Goal: Communication & Community: Answer question/provide support

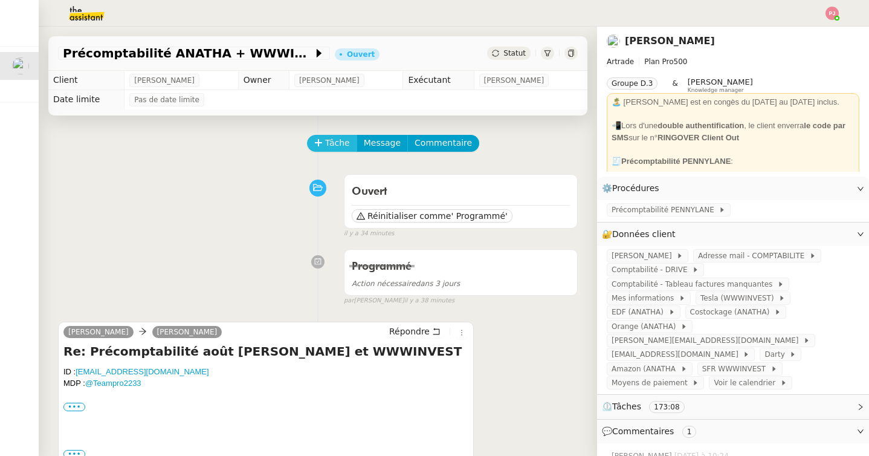
click at [319, 143] on icon at bounding box center [318, 142] width 7 height 1
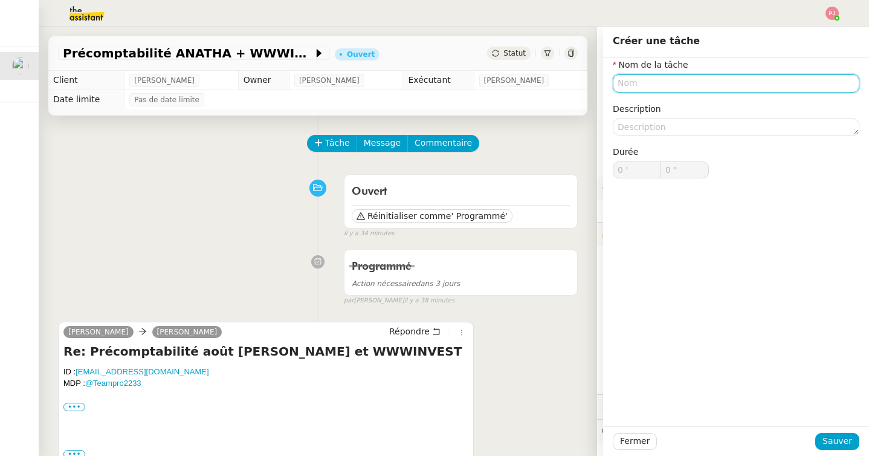
click at [641, 85] on input "text" at bounding box center [736, 83] width 247 height 18
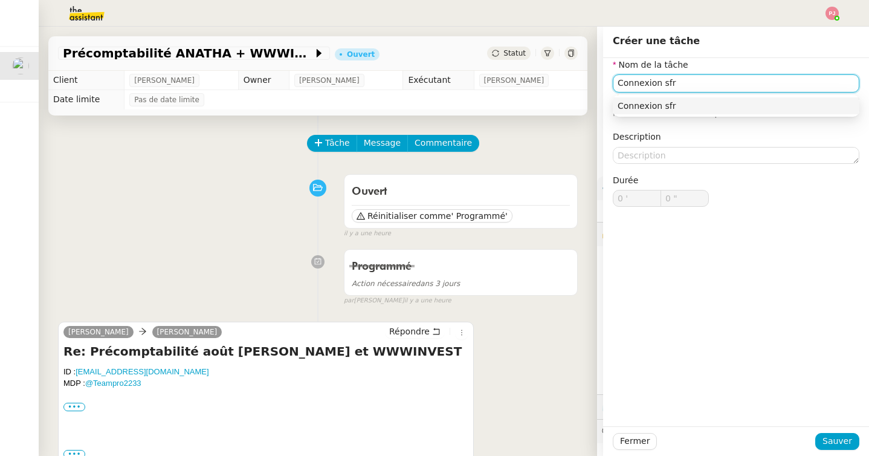
type input "Connexion sfr"
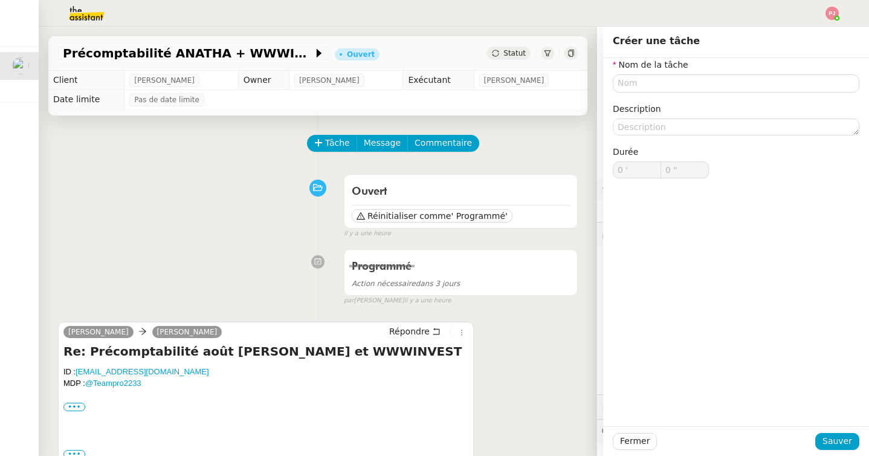
type input "0 '"
type input "0 ""
type input "0 '"
type input "0 ""
click at [640, 86] on input "text" at bounding box center [736, 83] width 247 height 18
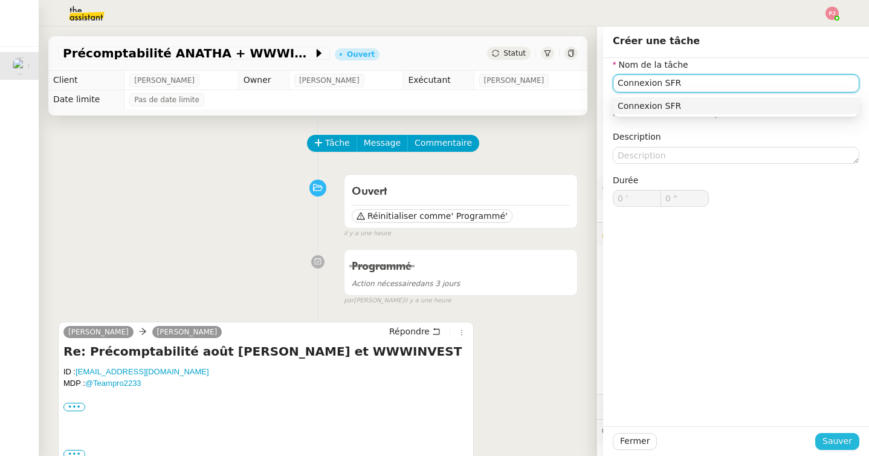
type input "Connexion SFR"
click at [841, 437] on span "Sauver" at bounding box center [838, 441] width 30 height 14
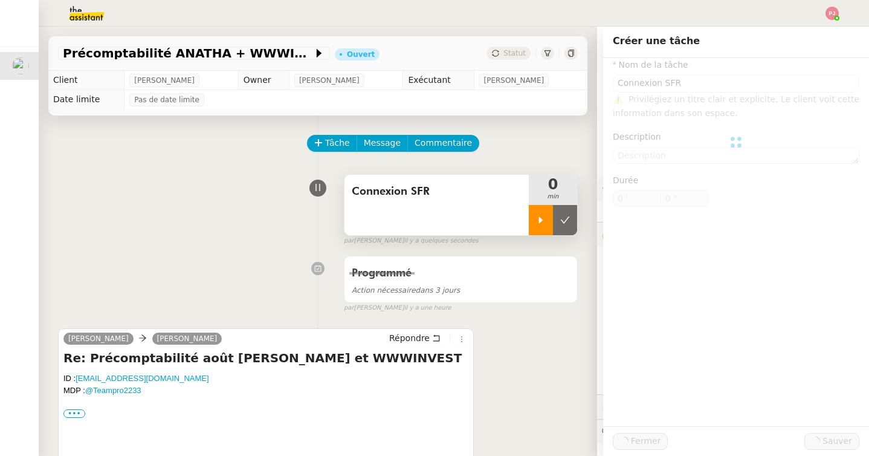
click at [544, 222] on icon at bounding box center [541, 220] width 10 height 10
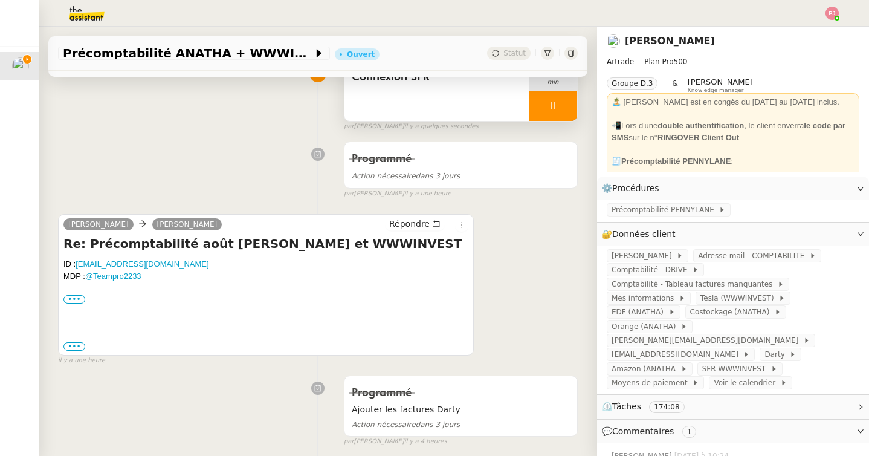
scroll to position [91, 0]
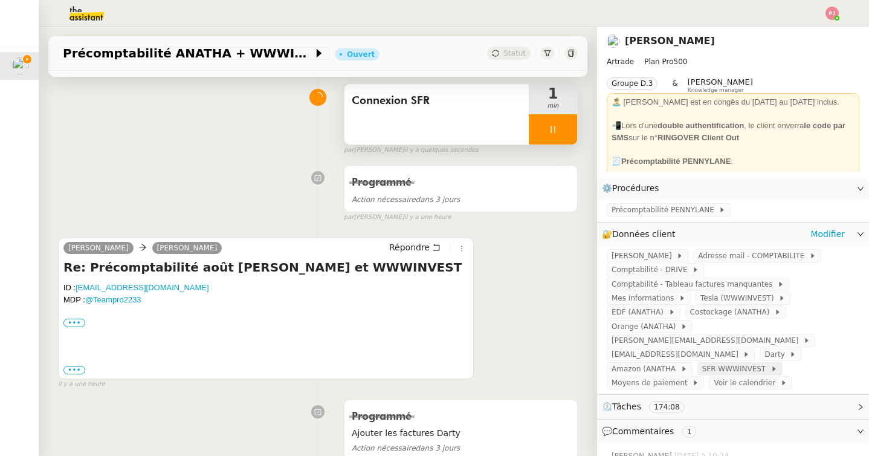
click at [703, 363] on span "SFR WWWINVEST" at bounding box center [737, 369] width 68 height 12
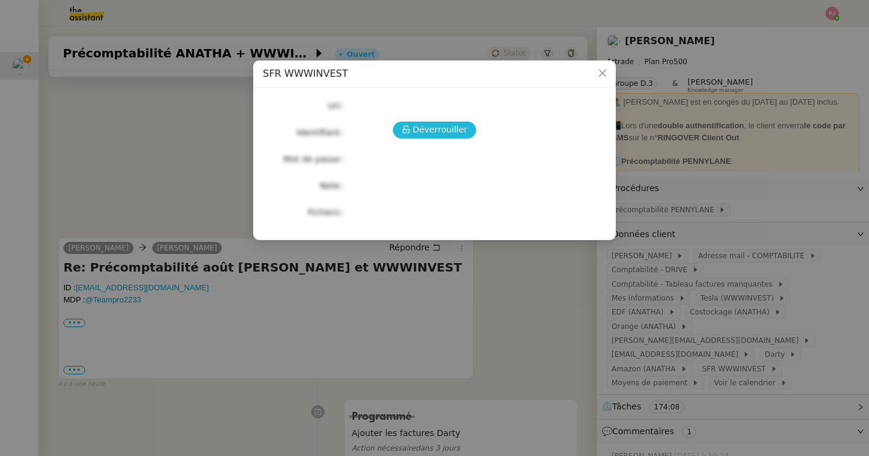
click at [437, 137] on span "Déverrouiller" at bounding box center [440, 130] width 55 height 14
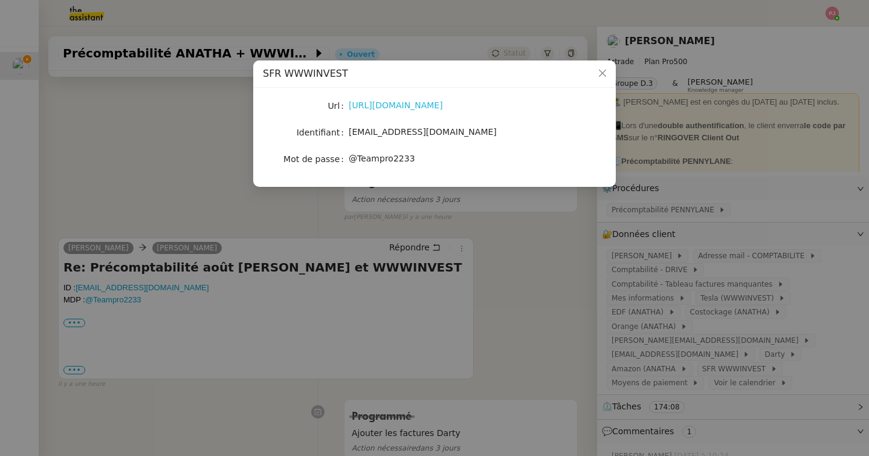
click at [430, 108] on link "[URL][DOMAIN_NAME]" at bounding box center [396, 105] width 94 height 10
drag, startPoint x: 456, startPoint y: 129, endPoint x: 348, endPoint y: 135, distance: 108.4
click at [349, 135] on div "[EMAIL_ADDRESS][DOMAIN_NAME]" at bounding box center [449, 132] width 200 height 14
copy span "[EMAIL_ADDRESS][DOMAIN_NAME]"
drag, startPoint x: 417, startPoint y: 167, endPoint x: 348, endPoint y: 160, distance: 69.9
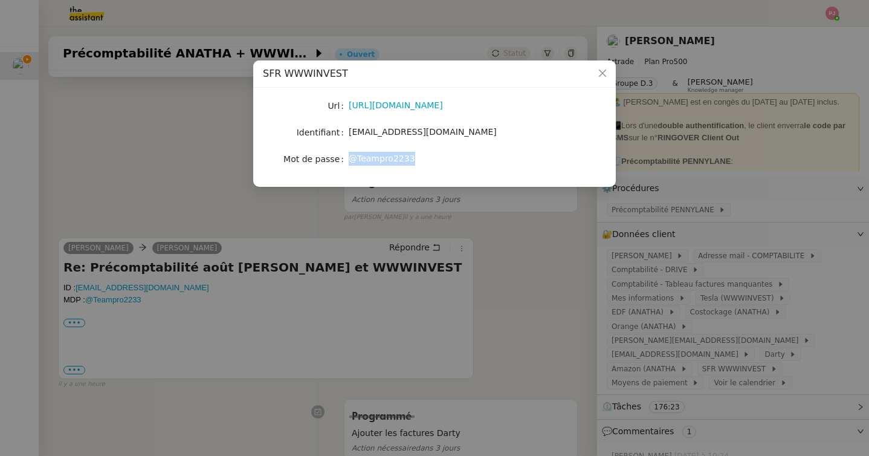
click at [348, 160] on nz-form-item "Mot de passe [SECURITY_DATA]" at bounding box center [434, 159] width 343 height 17
copy nz-form-item "@Teampro2233"
click at [187, 126] on nz-modal-container "SFR WWWINVEST Url [URL][DOMAIN_NAME] Identifiant [EMAIL_ADDRESS][DOMAIN_NAME] M…" at bounding box center [434, 228] width 869 height 456
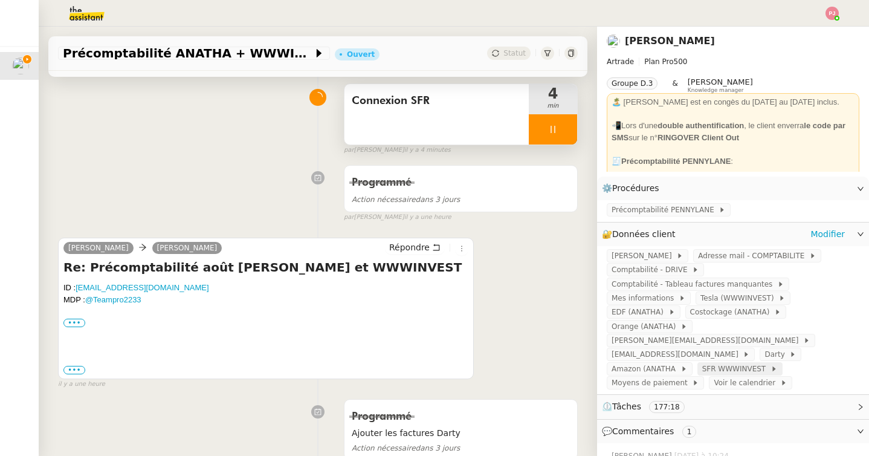
click at [703, 363] on span "SFR WWWINVEST" at bounding box center [737, 369] width 68 height 12
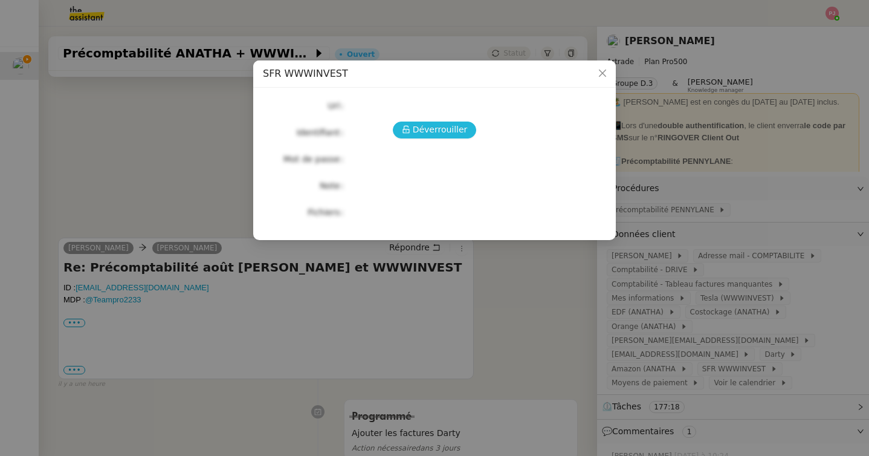
click at [434, 128] on span "Déverrouiller" at bounding box center [440, 130] width 55 height 14
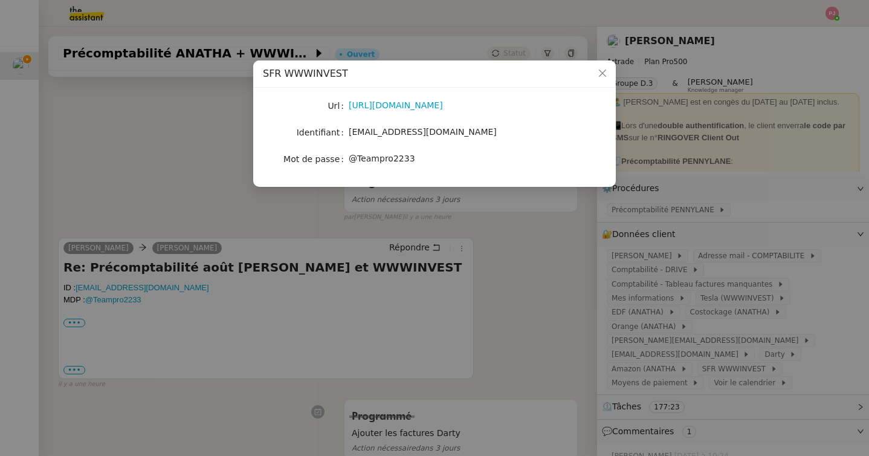
click at [199, 187] on nz-modal-container "SFR WWWINVEST Url [URL][DOMAIN_NAME] Identifiant [EMAIL_ADDRESS][DOMAIN_NAME] M…" at bounding box center [434, 228] width 869 height 456
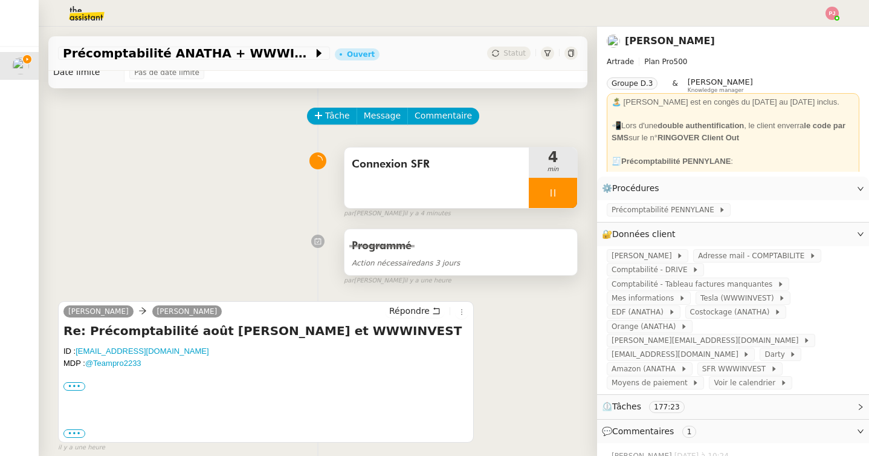
scroll to position [0, 0]
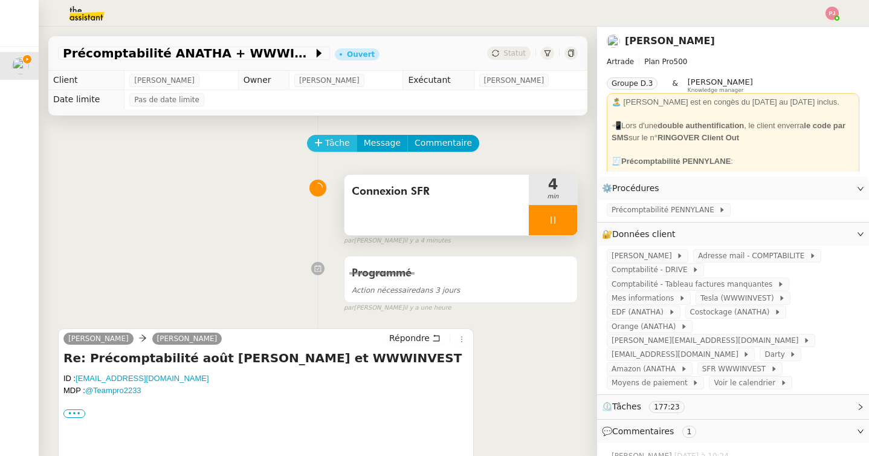
click at [327, 140] on span "Tâche" at bounding box center [337, 143] width 25 height 14
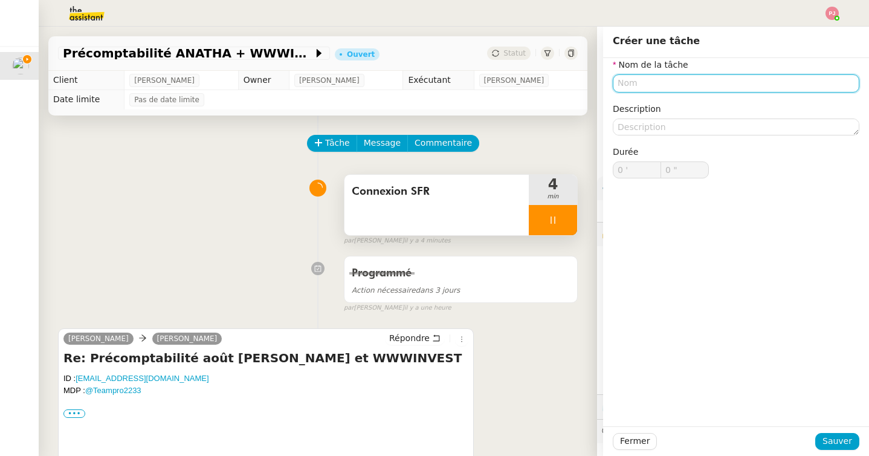
click at [646, 85] on input "text" at bounding box center [736, 83] width 247 height 18
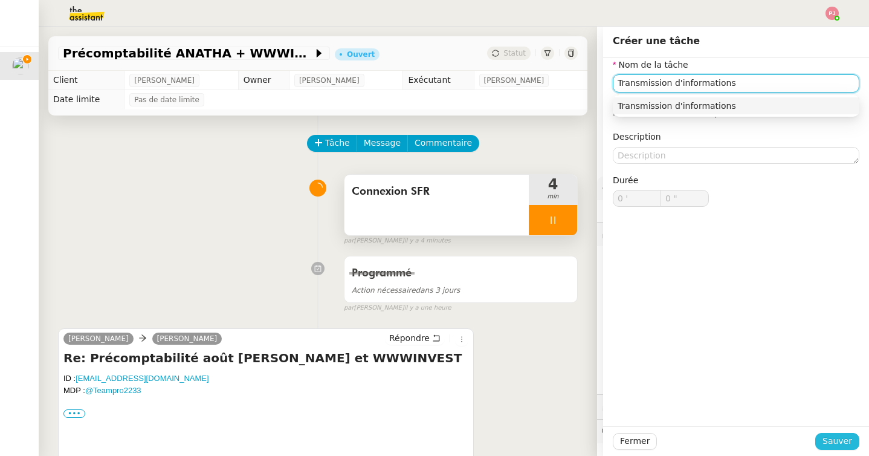
type input "Transmission d'informations"
click at [850, 442] on span "Sauver" at bounding box center [838, 441] width 30 height 14
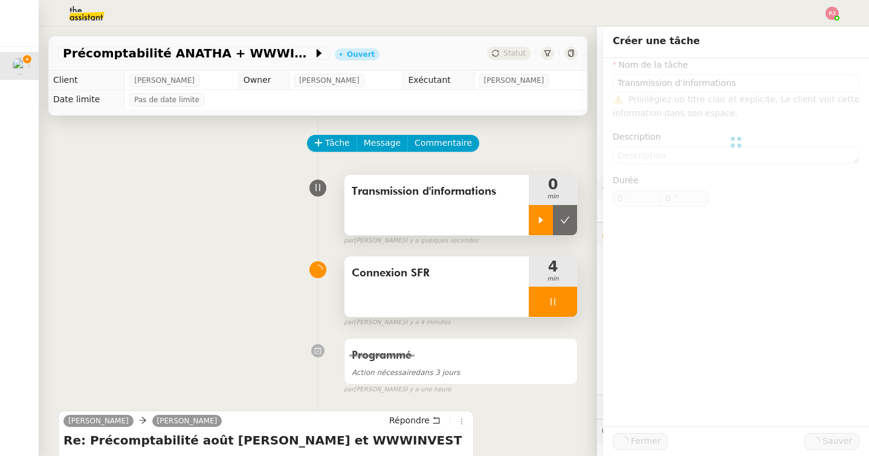
click at [541, 216] on icon at bounding box center [541, 220] width 10 height 10
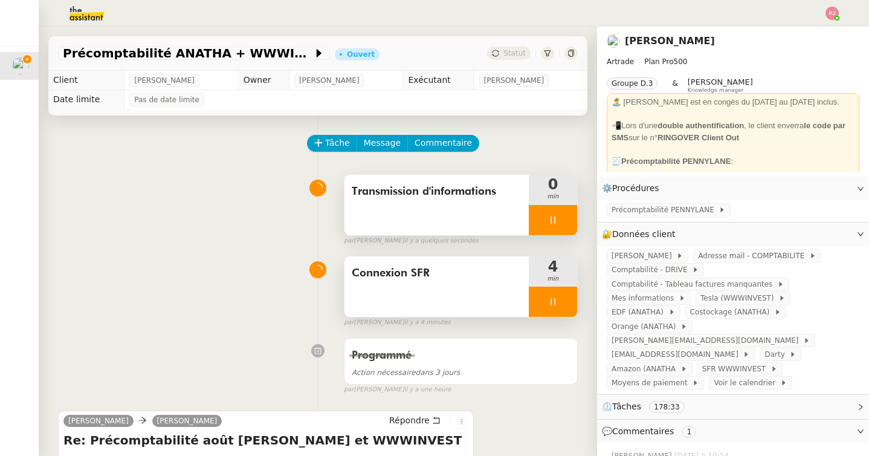
click at [549, 300] on icon at bounding box center [553, 302] width 10 height 10
click at [573, 300] on button at bounding box center [565, 302] width 24 height 30
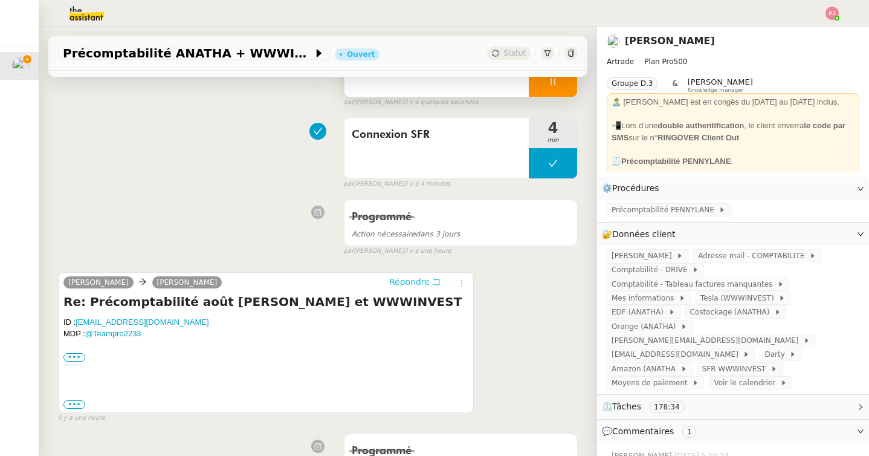
click at [419, 287] on span "Répondre" at bounding box center [409, 282] width 41 height 12
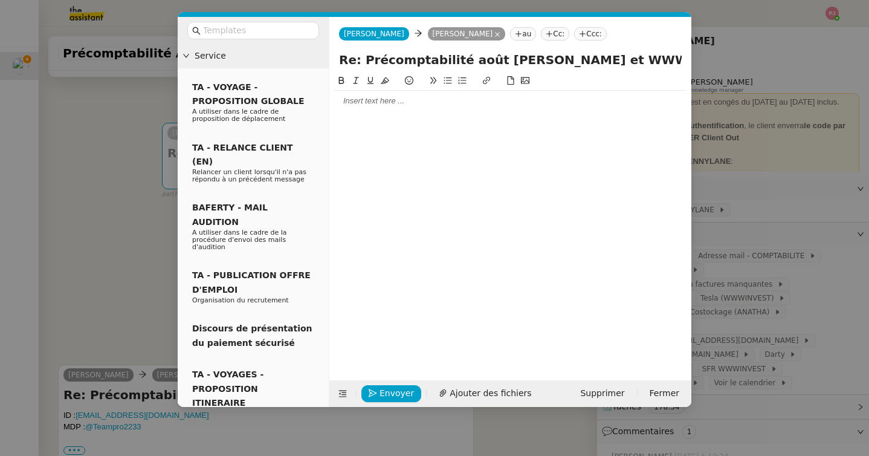
click at [435, 103] on div at bounding box center [510, 101] width 352 height 11
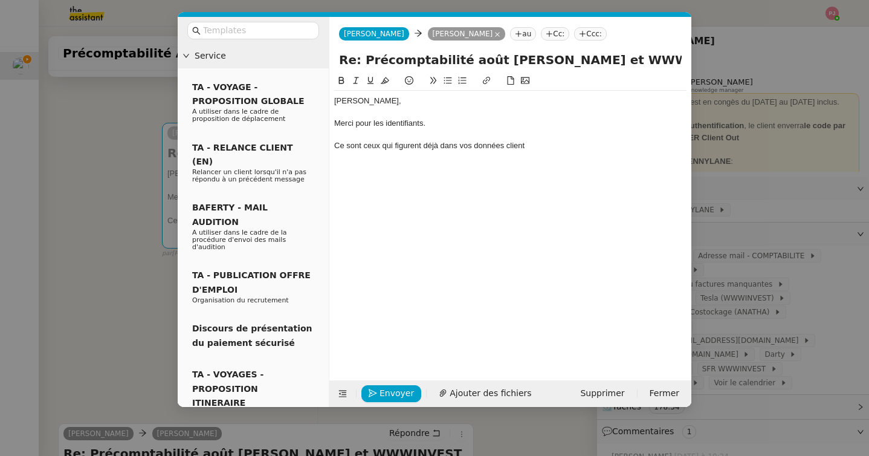
click at [823, 287] on nz-modal-container "Service TA - VOYAGE - PROPOSITION GLOBALE A utiliser dans le cadre de propositi…" at bounding box center [434, 228] width 869 height 456
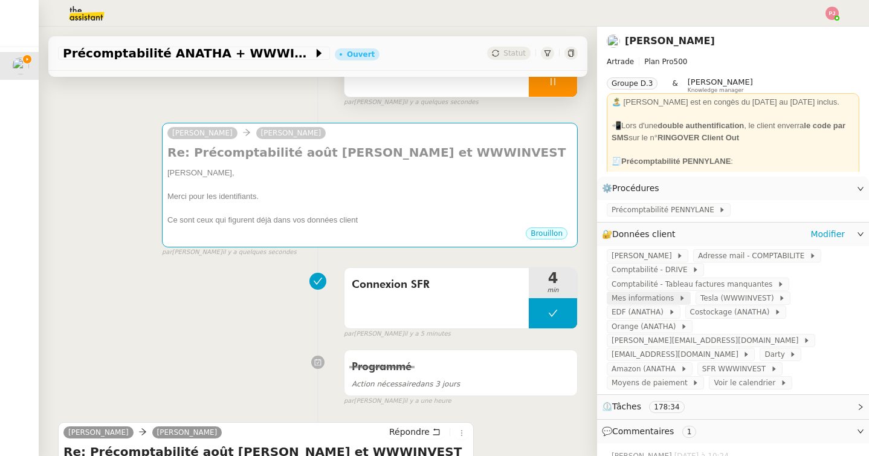
click at [661, 301] on span "Mes informations" at bounding box center [645, 298] width 67 height 12
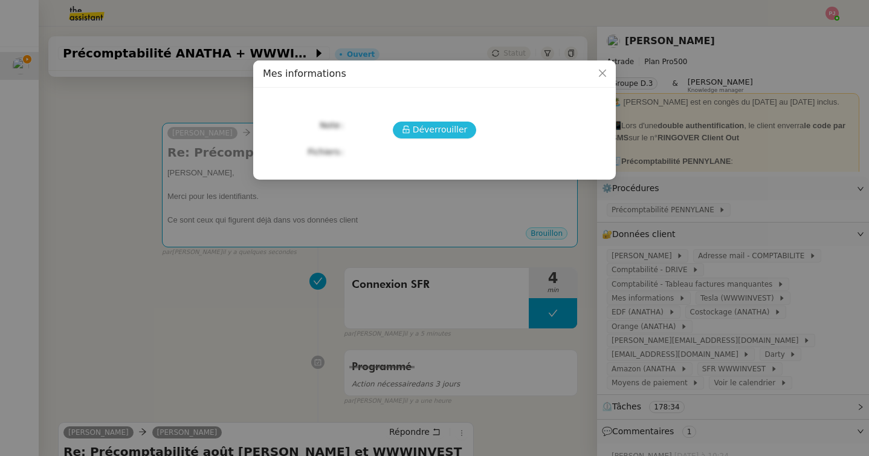
click at [435, 135] on span "Déverrouiller" at bounding box center [440, 130] width 55 height 14
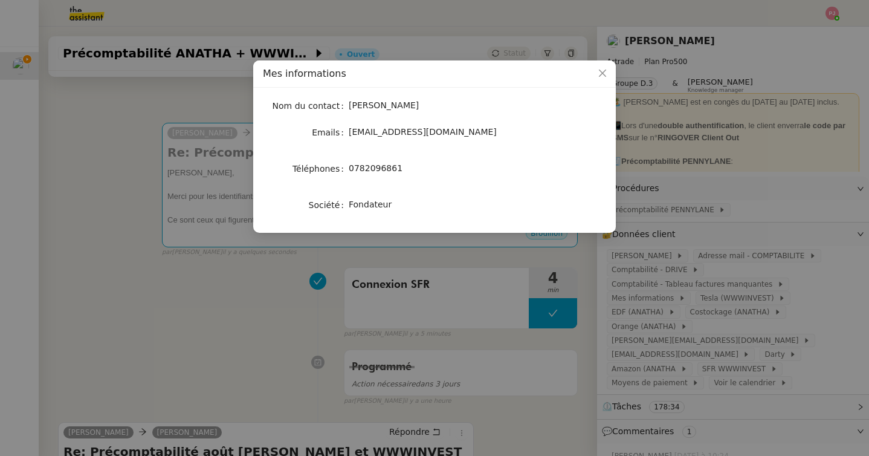
click at [297, 297] on nz-modal-container "Mes informations Nom du contact [PERSON_NAME] Emails [EMAIL_ADDRESS][DOMAIN_NAM…" at bounding box center [434, 228] width 869 height 456
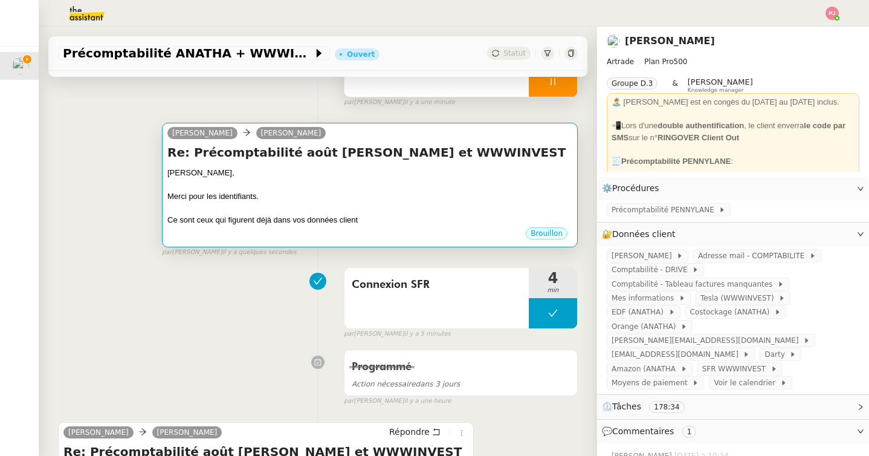
click at [330, 216] on div "Ce sont ceux qui figurent déjà dans vos données client" at bounding box center [369, 220] width 405 height 12
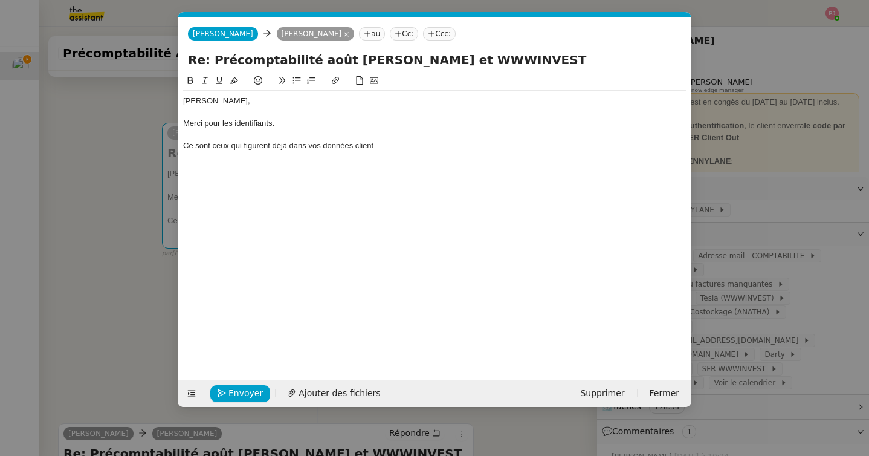
scroll to position [0, 25]
click at [403, 149] on div "Ce sont ceux qui figurent déjà dans vos données client" at bounding box center [435, 145] width 504 height 11
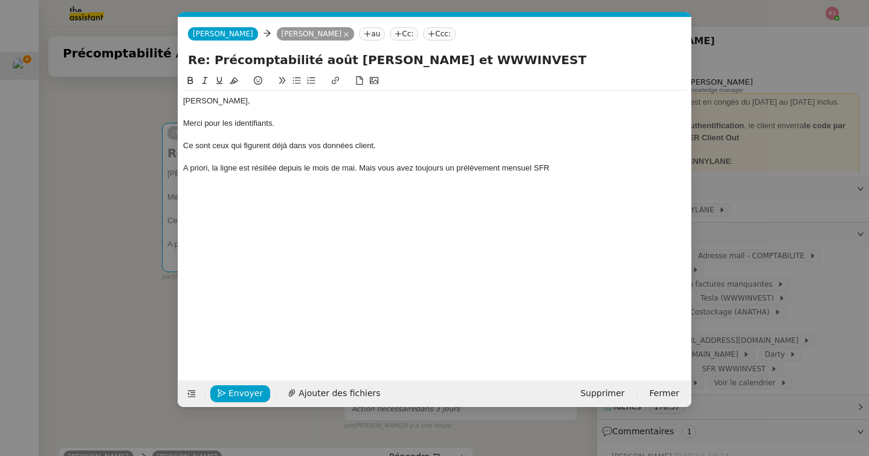
click at [115, 264] on nz-modal-container "Service TA - VOYAGE - PROPOSITION GLOBALE A utiliser dans le cadre de propositi…" at bounding box center [434, 228] width 869 height 456
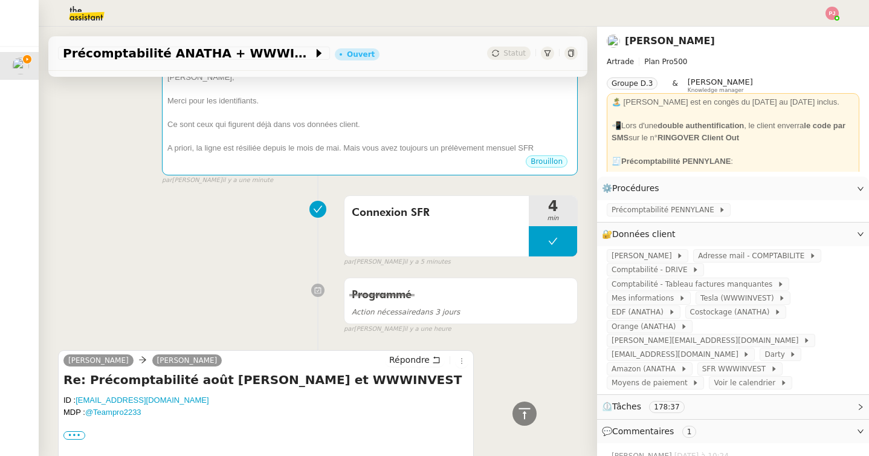
scroll to position [0, 0]
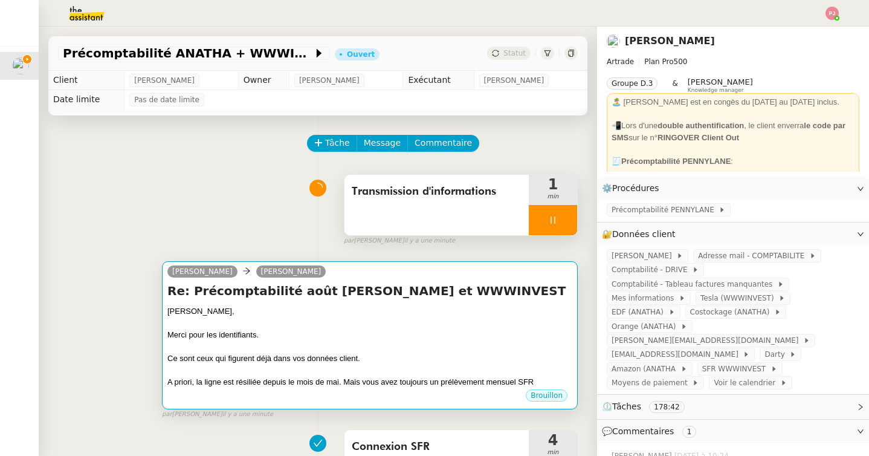
click at [241, 357] on div "Ce sont ceux qui figurent déjà dans vos données client." at bounding box center [369, 358] width 405 height 12
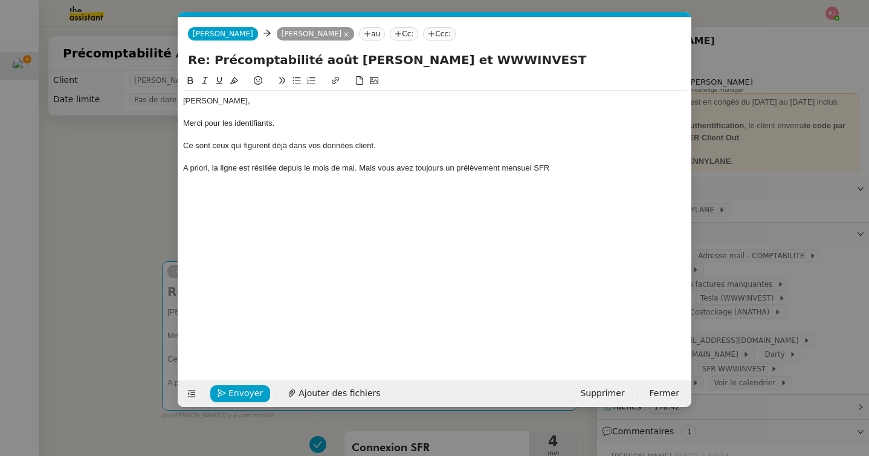
scroll to position [0, 25]
click at [575, 169] on div "A priori, la ligne est résiliée depuis le mois de mai. Mais vous avez toujours …" at bounding box center [435, 168] width 504 height 11
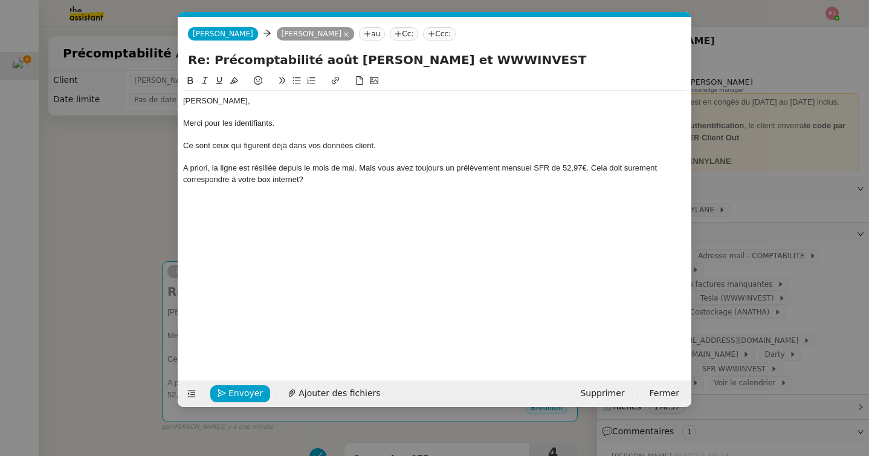
click at [593, 170] on div "A priori, la ligne est résiliée depuis le mois de mai. Mais vous avez toujours …" at bounding box center [435, 174] width 504 height 22
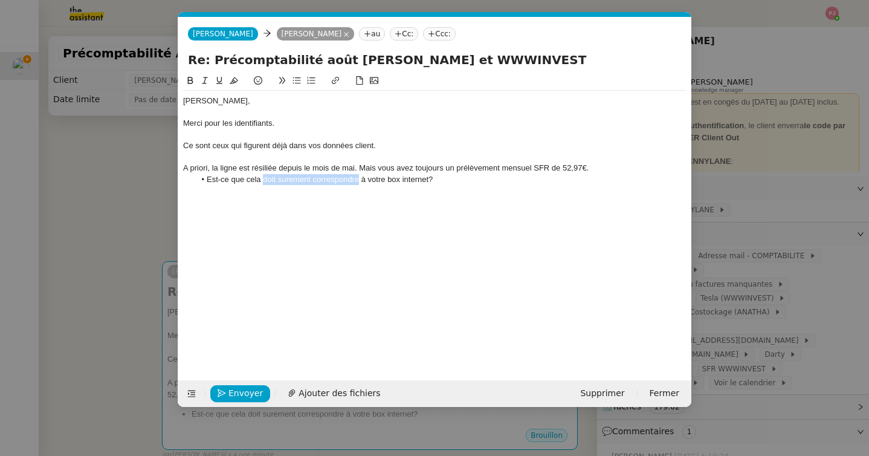
drag, startPoint x: 358, startPoint y: 181, endPoint x: 263, endPoint y: 184, distance: 95.0
click at [263, 184] on li "Est-ce que cela doit surement correspondre à votre box internet?" at bounding box center [441, 179] width 492 height 11
click at [409, 178] on li "Est-ce que cela ne correspondrait pas à votre box internet?" at bounding box center [441, 179] width 492 height 11
click at [426, 177] on li "Est-ce que cela ne correspondrait pas à votre box internet ?" at bounding box center [441, 179] width 492 height 11
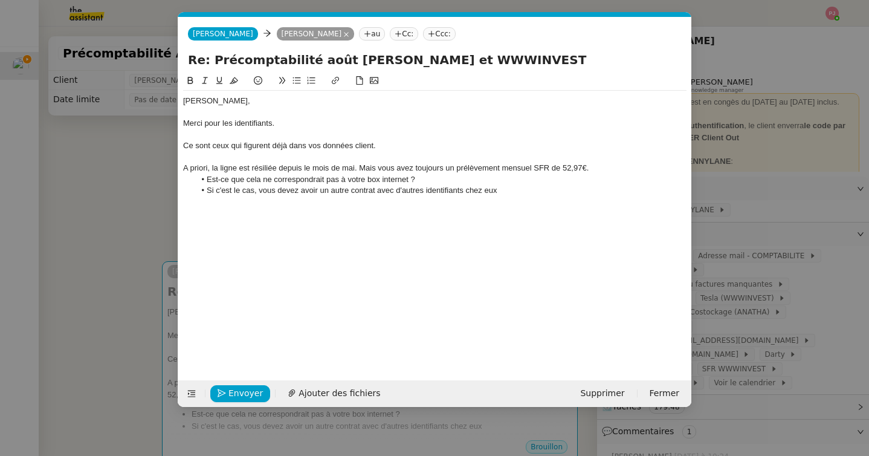
click at [363, 218] on div "[PERSON_NAME], Merci pour les identifiants. Ce sont ceux qui figurent déjà dans…" at bounding box center [435, 218] width 504 height 288
click at [513, 193] on li "Si c'est le cas, vous devez avoir un autre contrat avec d'autres identifiants c…" at bounding box center [441, 190] width 492 height 11
click at [517, 192] on li "Si c'est le cas, vous devez avoir un autre contrat avec d'autres identifiants c…" at bounding box center [441, 190] width 492 height 11
click at [239, 392] on span "Envoyer" at bounding box center [246, 393] width 34 height 14
click at [239, 392] on span "Confirmer l'envoi" at bounding box center [265, 393] width 73 height 14
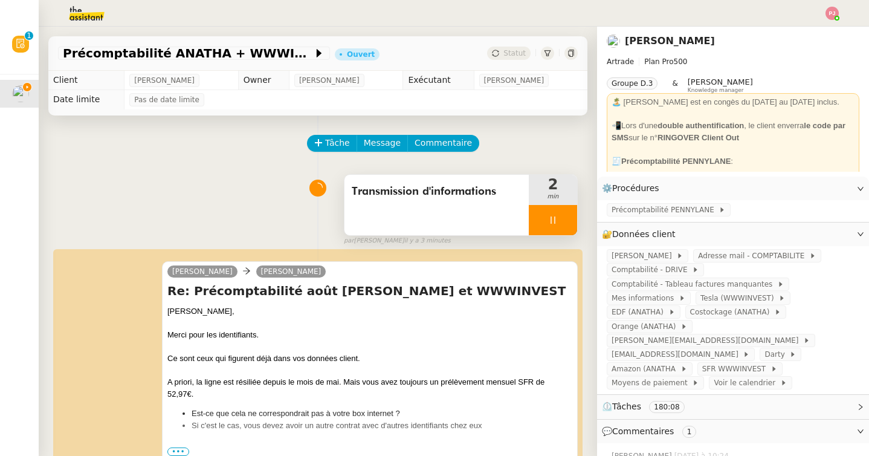
click at [223, 183] on div "Transmission d'informations 2 min false par [PERSON_NAME] il y a 3 minutes" at bounding box center [318, 207] width 520 height 77
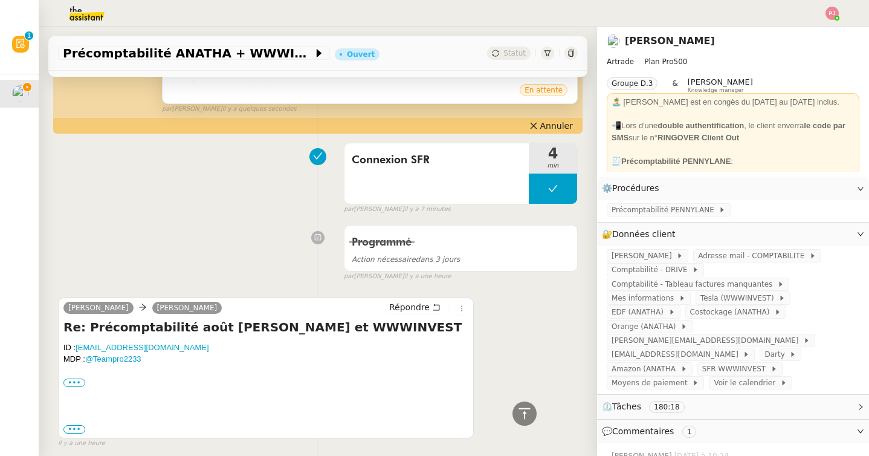
scroll to position [0, 0]
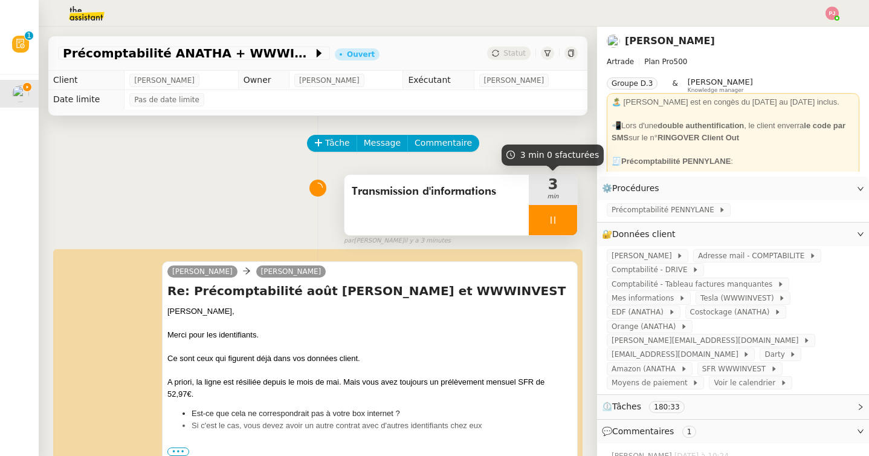
click at [550, 224] on icon at bounding box center [553, 220] width 10 height 10
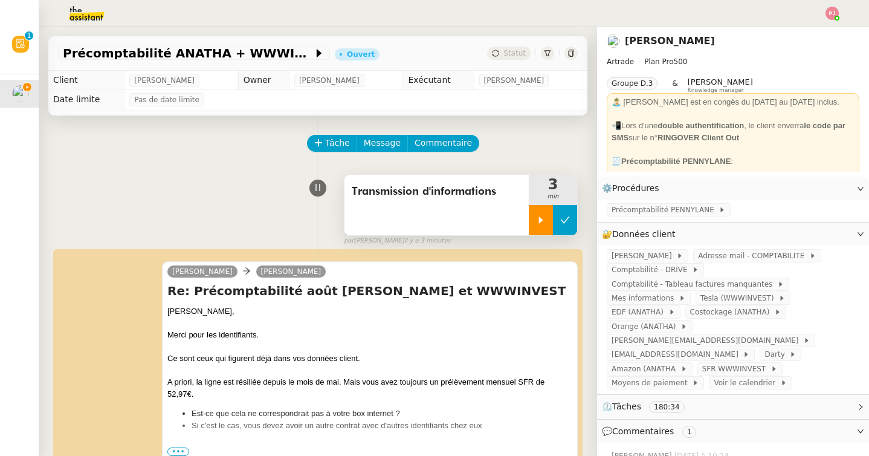
click at [562, 223] on icon at bounding box center [565, 220] width 10 height 10
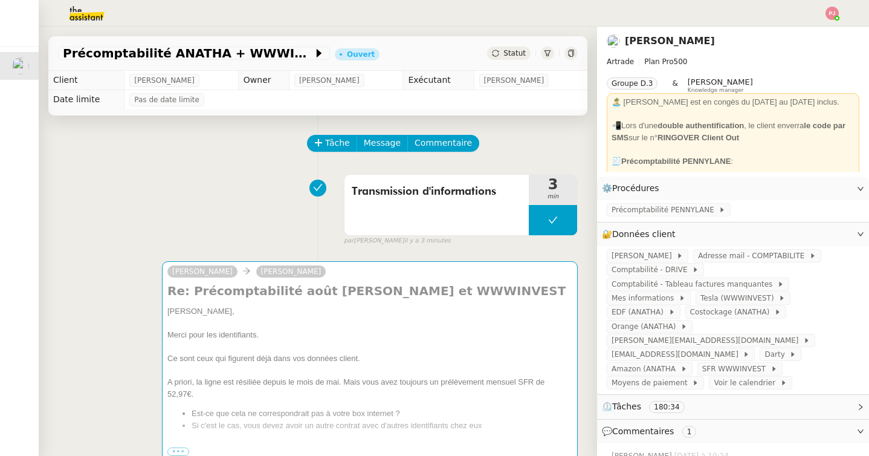
click at [226, 193] on div "Transmission d'informations 3 min false par [PERSON_NAME] il y a 3 minutes" at bounding box center [318, 207] width 520 height 77
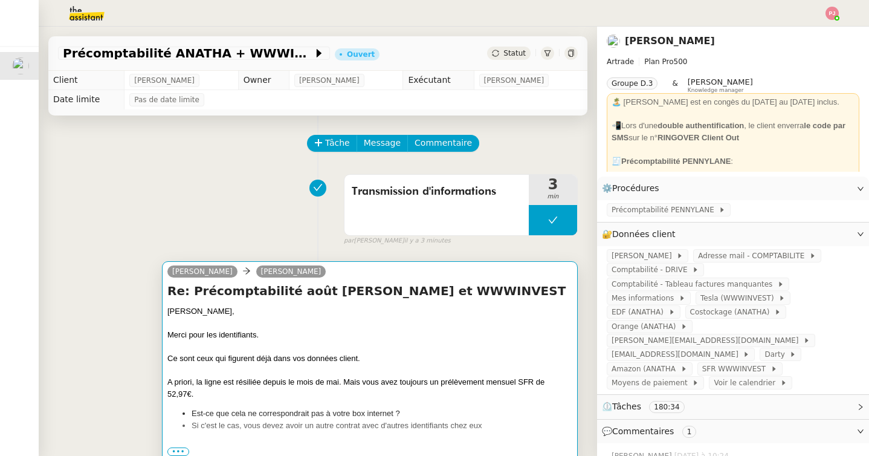
click at [296, 319] on div at bounding box center [369, 323] width 405 height 12
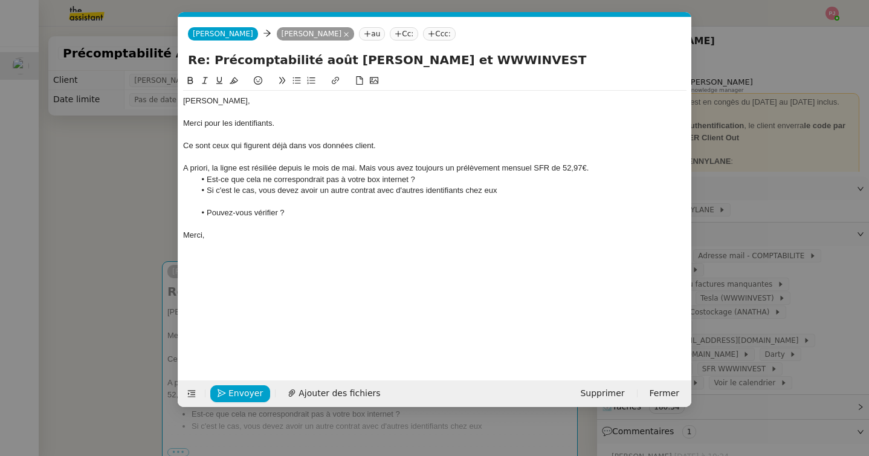
scroll to position [0, 25]
click at [261, 391] on button "Envoyer" at bounding box center [240, 393] width 60 height 17
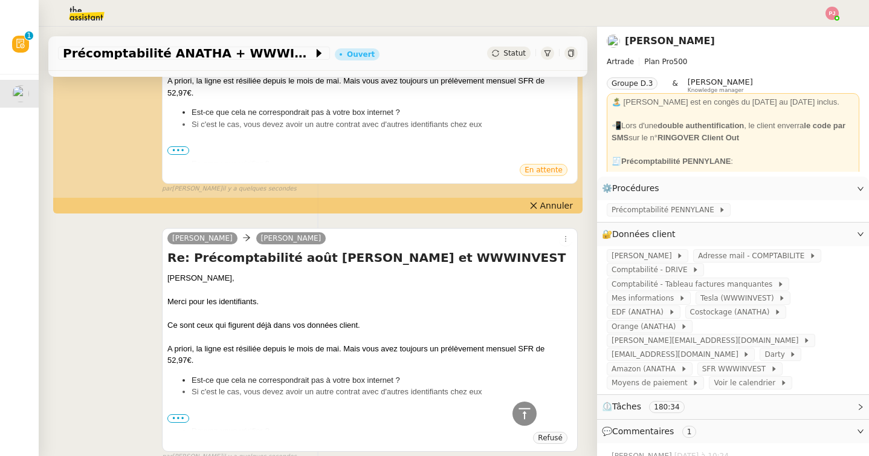
scroll to position [86, 0]
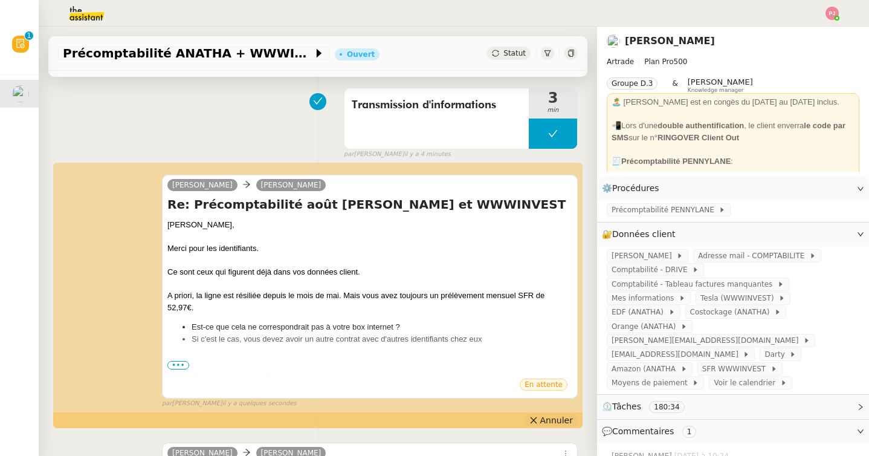
click at [547, 420] on span "Annuler" at bounding box center [557, 420] width 33 height 12
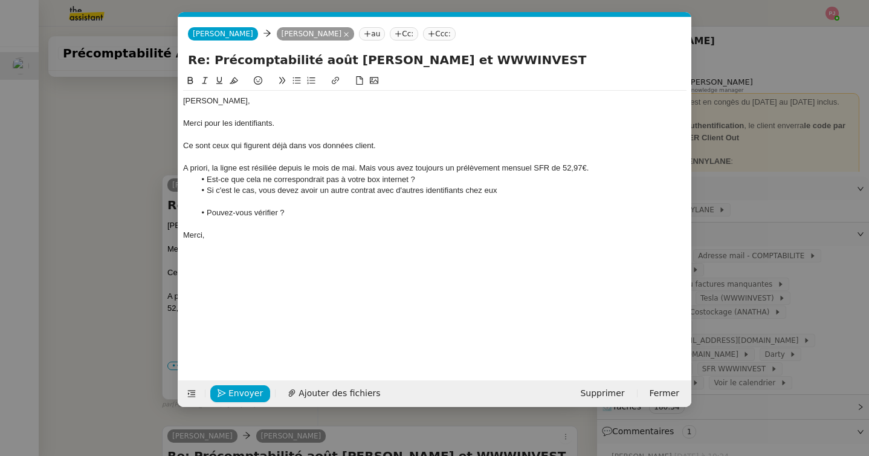
scroll to position [0, 25]
click at [78, 349] on nz-modal-container "Service TA - VOYAGE - PROPOSITION GLOBALE A utiliser dans le cadre de propositi…" at bounding box center [434, 228] width 869 height 456
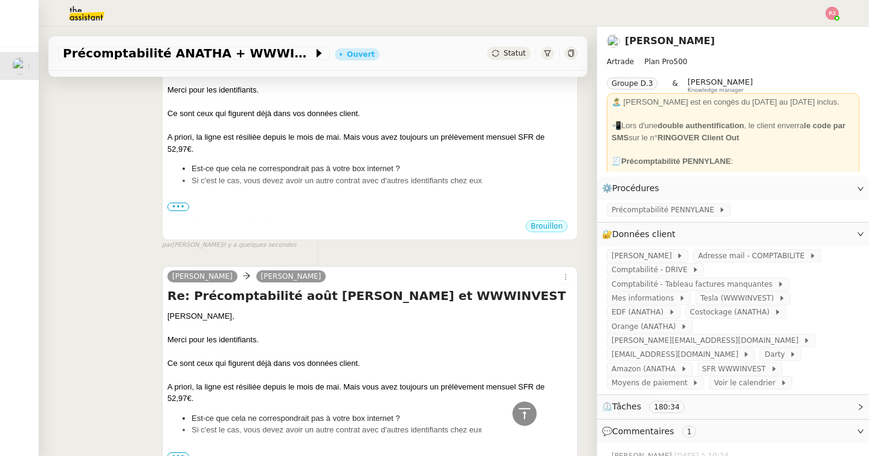
scroll to position [0, 0]
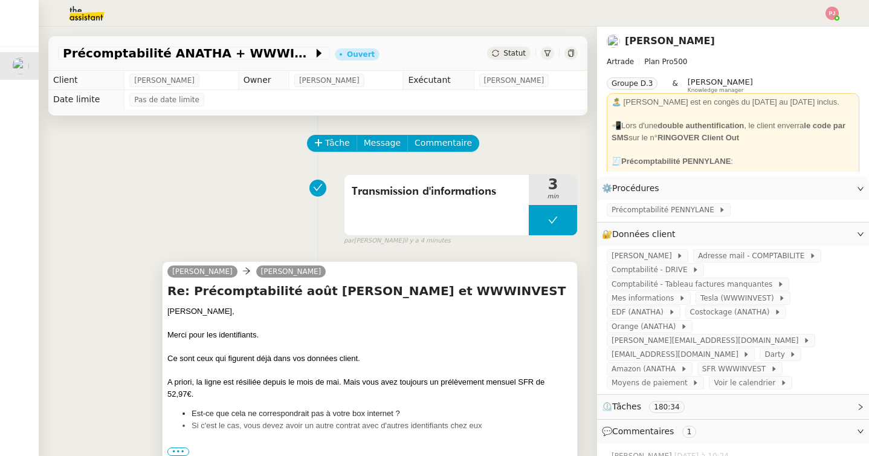
click at [259, 340] on div "Merci pour les identifiants." at bounding box center [369, 335] width 405 height 12
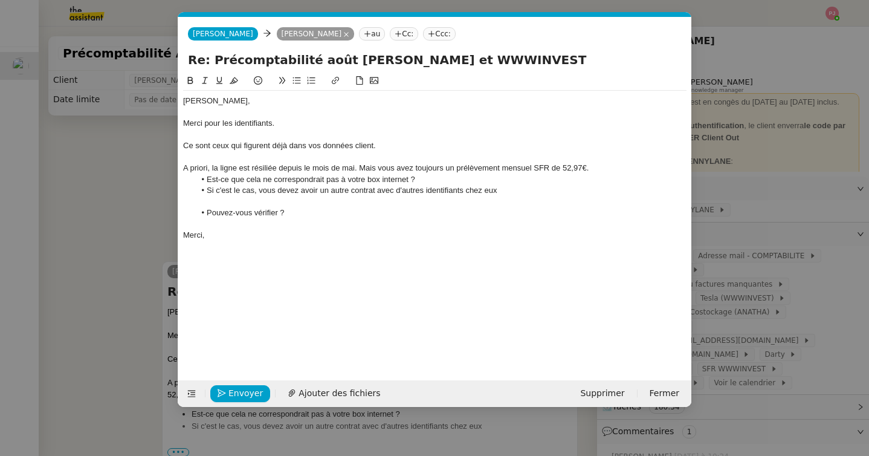
scroll to position [0, 25]
drag, startPoint x: 293, startPoint y: 214, endPoint x: 209, endPoint y: 213, distance: 84.7
click at [209, 213] on li "Pouvez-vous vérifier ?" at bounding box center [441, 212] width 492 height 11
drag, startPoint x: 322, startPoint y: 212, endPoint x: 200, endPoint y: 212, distance: 122.1
click at [200, 212] on li "Avez-vous la possibilité de" at bounding box center [441, 212] width 492 height 11
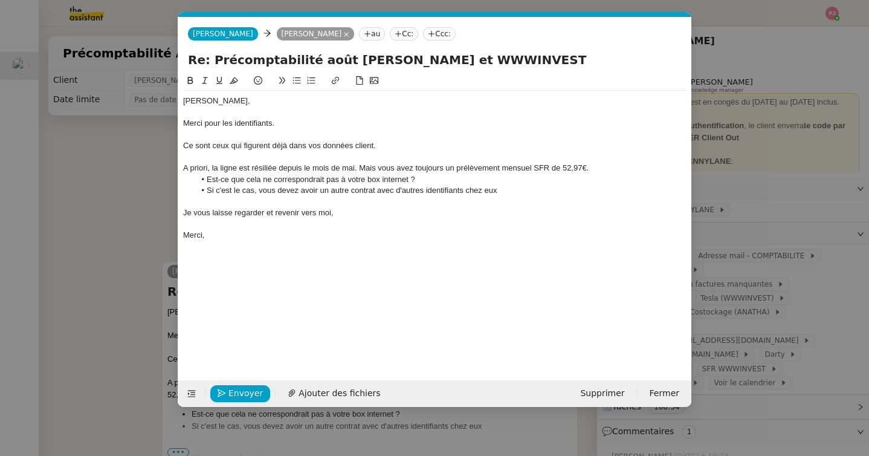
click at [265, 214] on div "Je vous laisse regarder et revenir vers moi," at bounding box center [435, 212] width 504 height 11
click at [383, 216] on div "Je vous laisse regarder de votre côté et revenir vers moi," at bounding box center [435, 212] width 504 height 11
click at [250, 392] on span "Envoyer" at bounding box center [246, 393] width 34 height 14
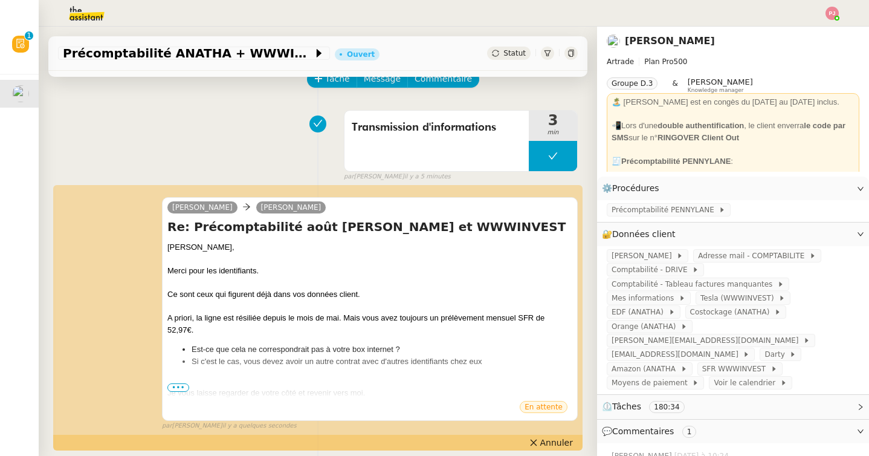
scroll to position [0, 0]
